Goal: Check status: Check status

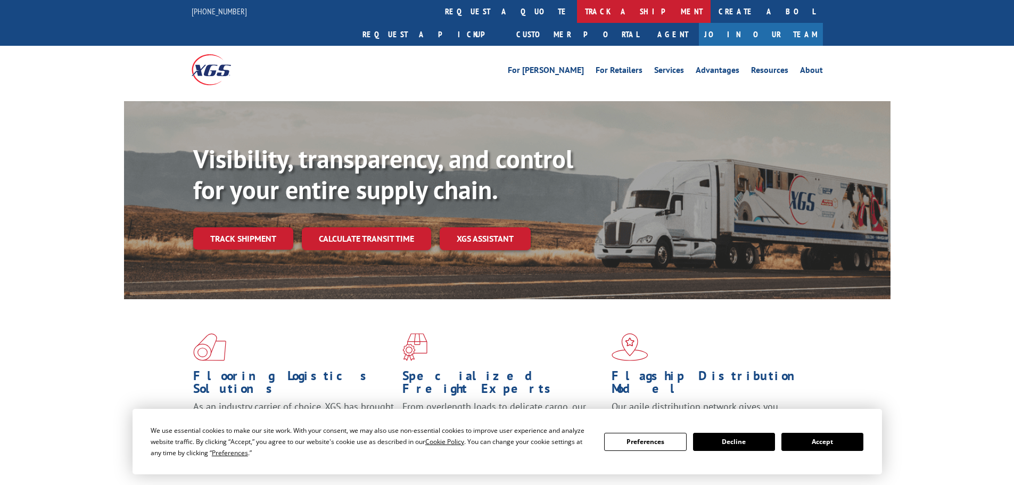
click at [577, 15] on link "track a shipment" at bounding box center [644, 11] width 134 height 23
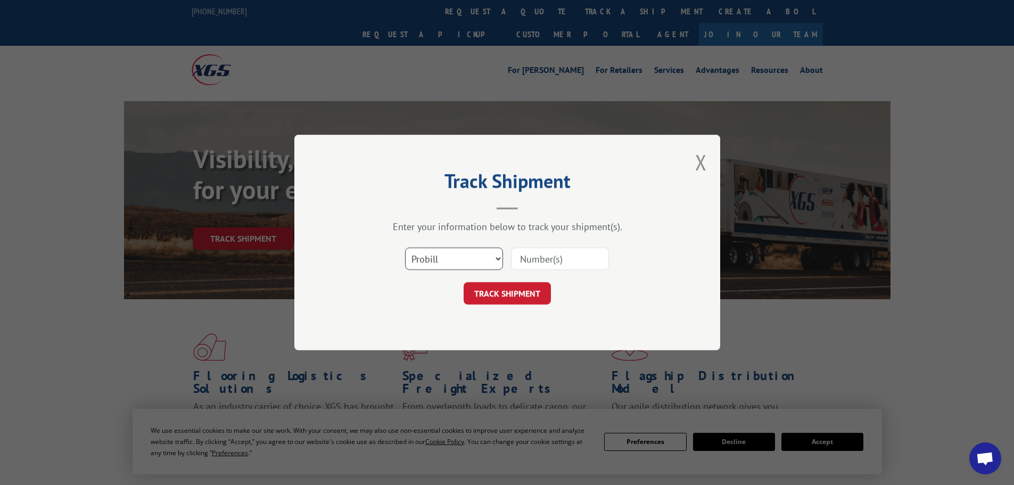
click at [486, 259] on select "Select category... Probill BOL PO" at bounding box center [454, 259] width 98 height 22
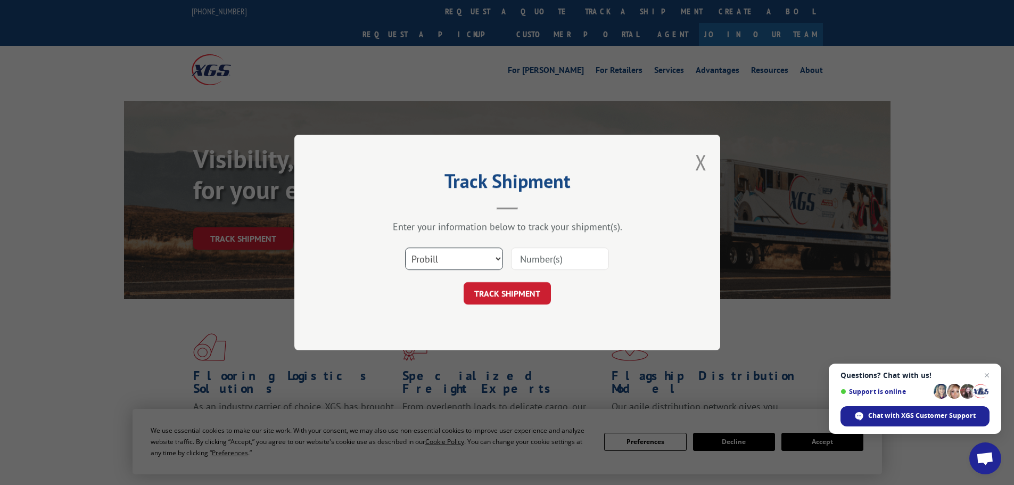
select select "bol"
click at [405, 248] on select "Select category... Probill BOL PO" at bounding box center [454, 259] width 98 height 22
click at [548, 253] on input at bounding box center [560, 259] width 98 height 22
paste input "2403270"
type input "2403270"
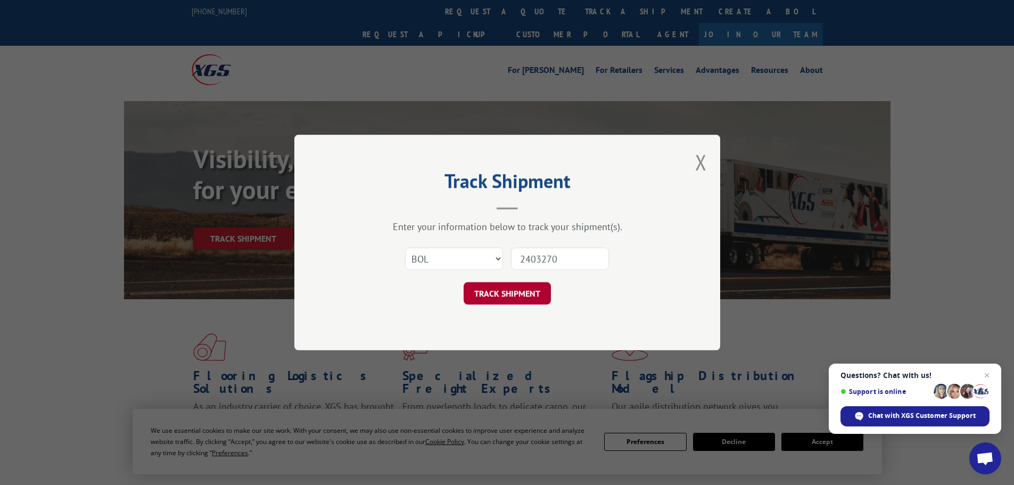
click at [518, 284] on button "TRACK SHIPMENT" at bounding box center [507, 293] width 87 height 22
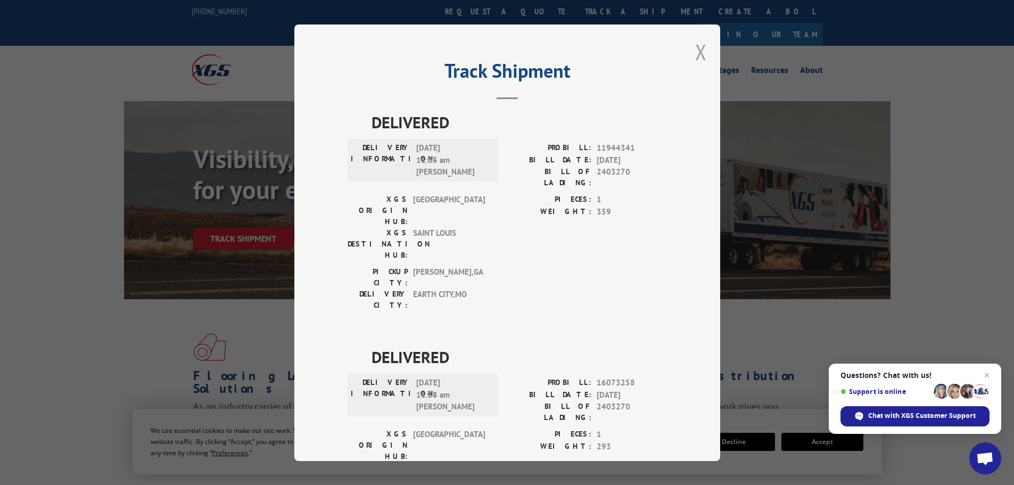
click at [702, 54] on button "Close modal" at bounding box center [701, 52] width 12 height 28
